Goal: Navigation & Orientation: Find specific page/section

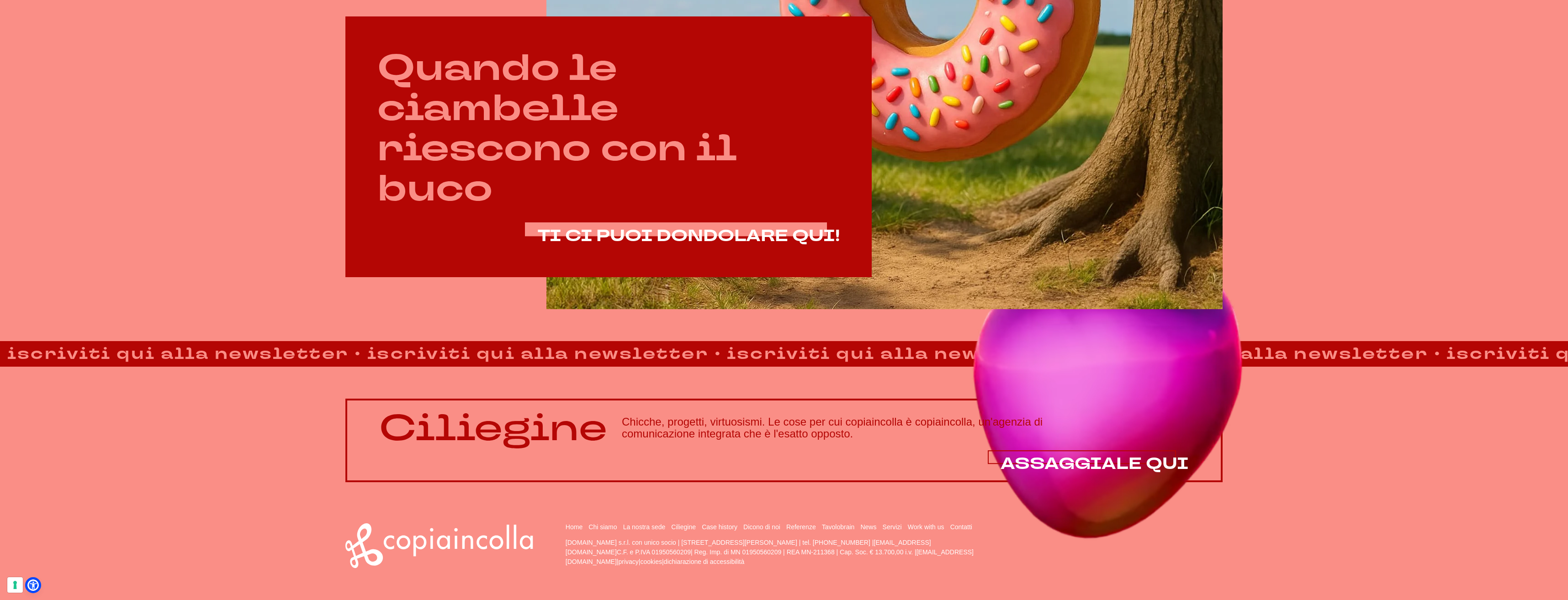
click at [1060, 467] on span "ASSAGGIALE QUI" at bounding box center [1094, 464] width 188 height 22
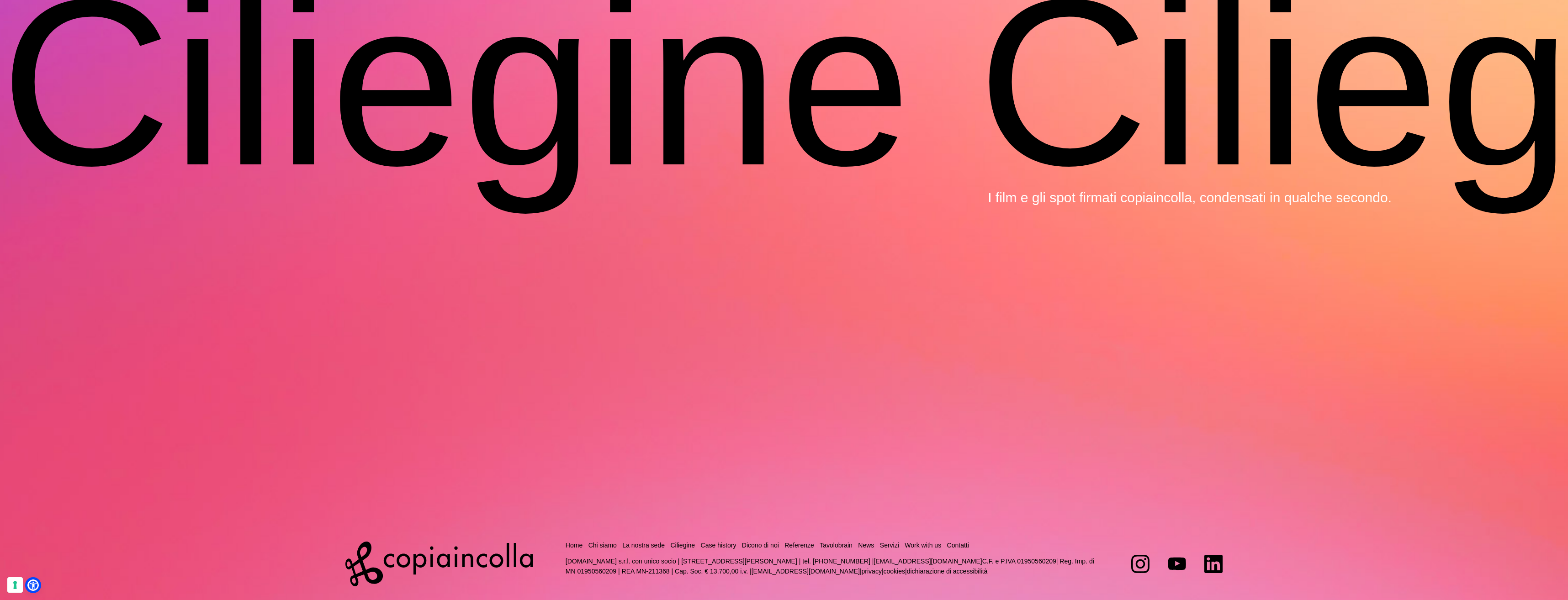
scroll to position [4101, 0]
click at [651, 541] on link "La nostra sede" at bounding box center [643, 545] width 43 height 7
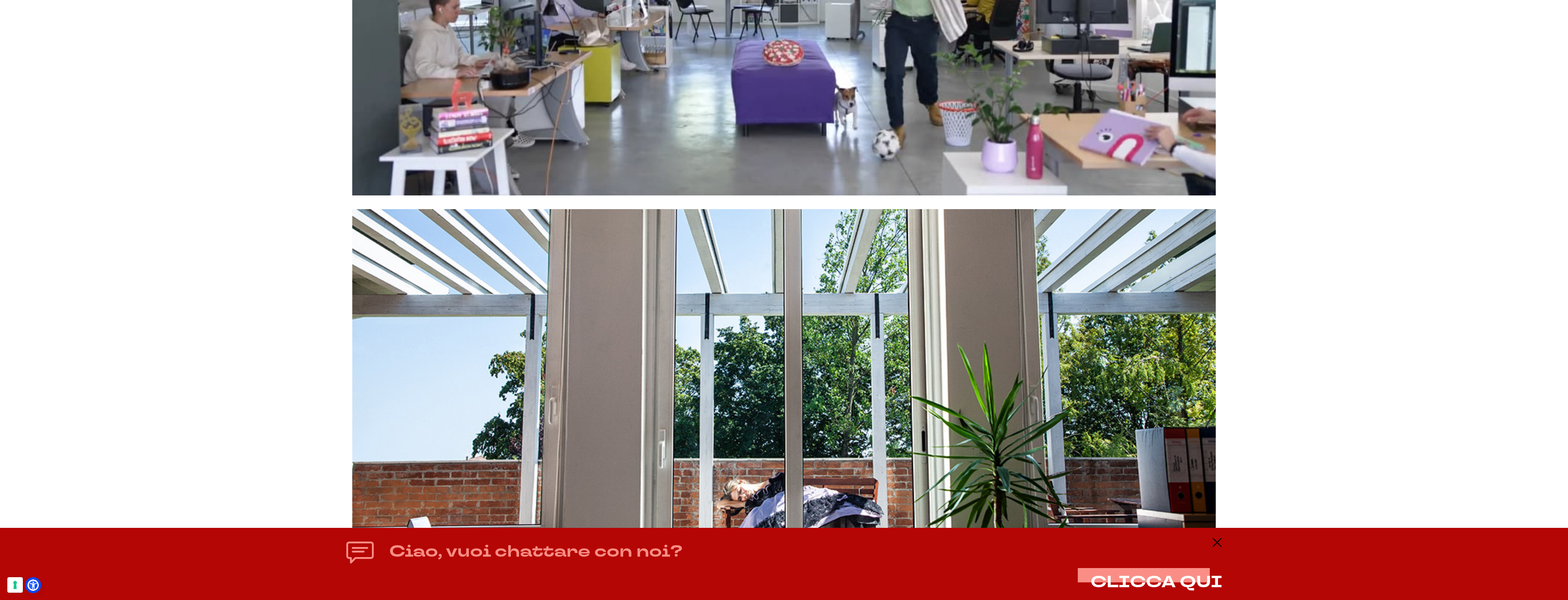
scroll to position [4660, 0]
click at [1219, 543] on line at bounding box center [1217, 543] width 11 height 0
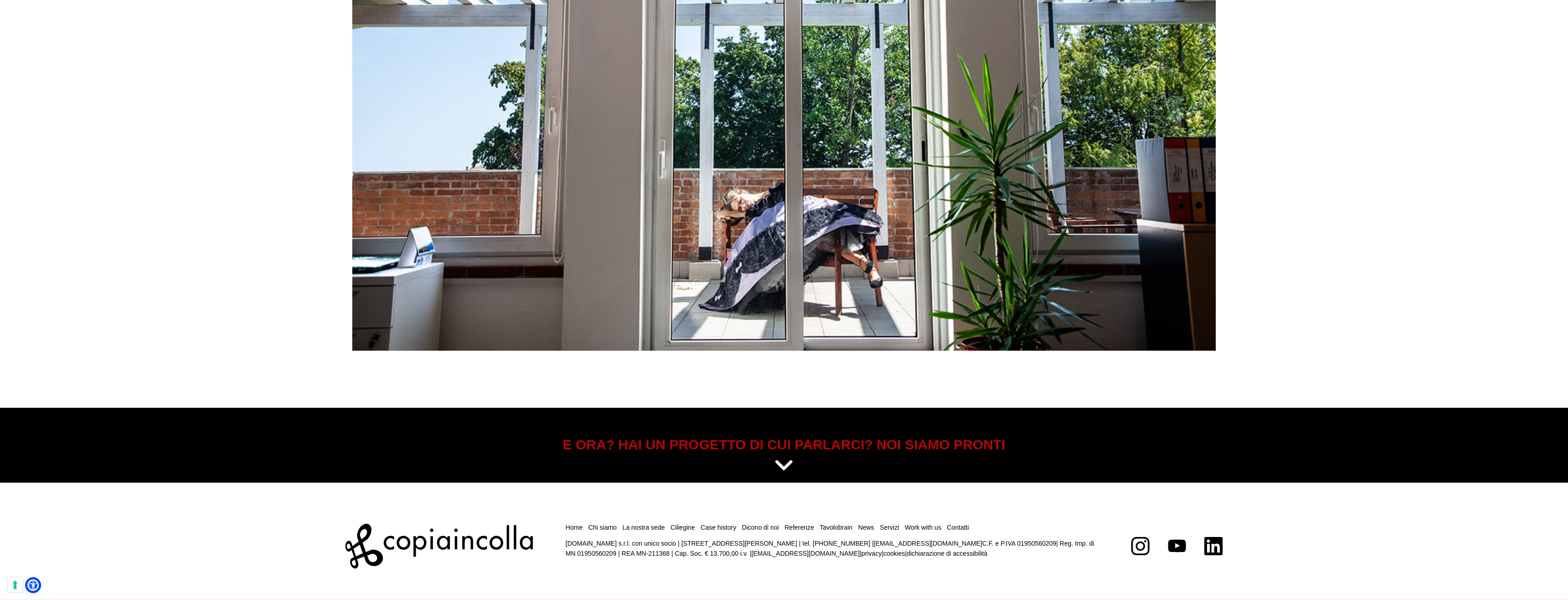
scroll to position [4950, 0]
